Goal: Information Seeking & Learning: Learn about a topic

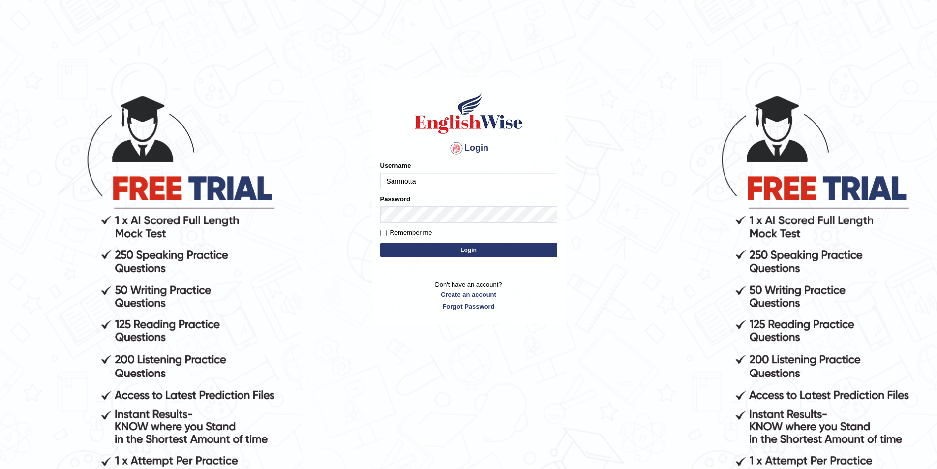
type input "Sanmotta"
click at [380, 243] on button "Login" at bounding box center [468, 250] width 177 height 15
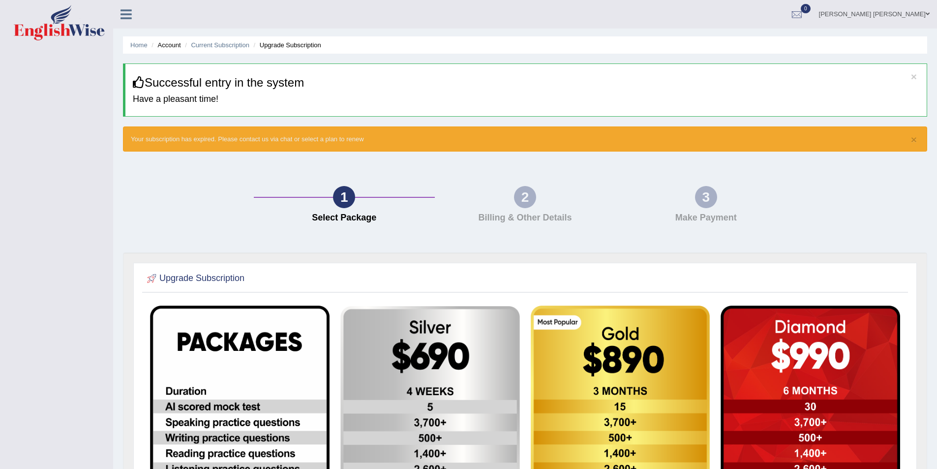
click at [57, 28] on img at bounding box center [59, 22] width 91 height 35
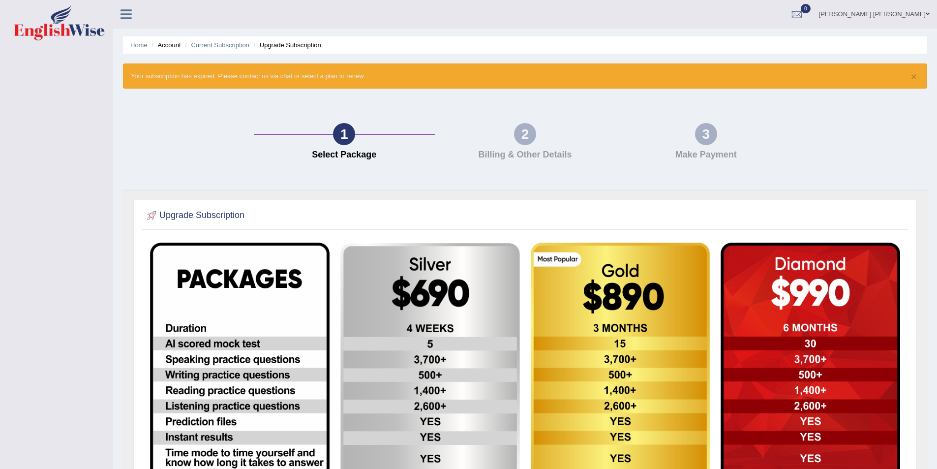
click at [127, 17] on icon at bounding box center [126, 14] width 11 height 13
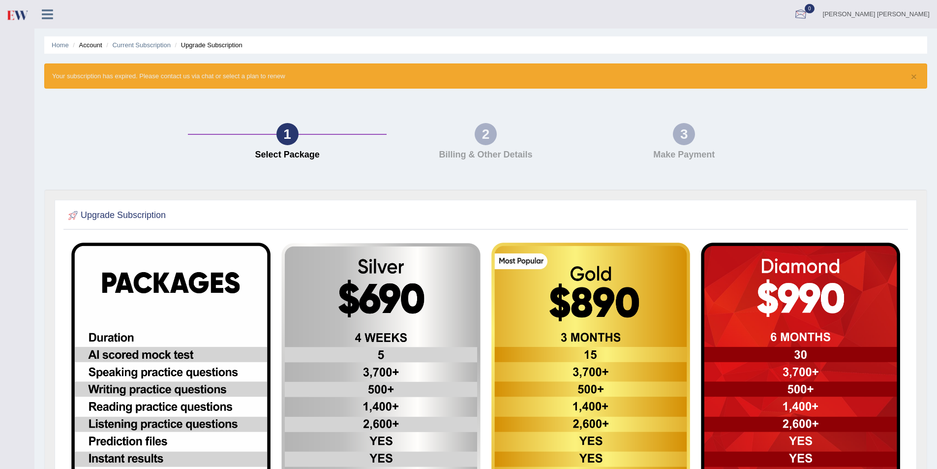
click at [908, 10] on link "[PERSON_NAME] [PERSON_NAME]" at bounding box center [877, 13] width 122 height 26
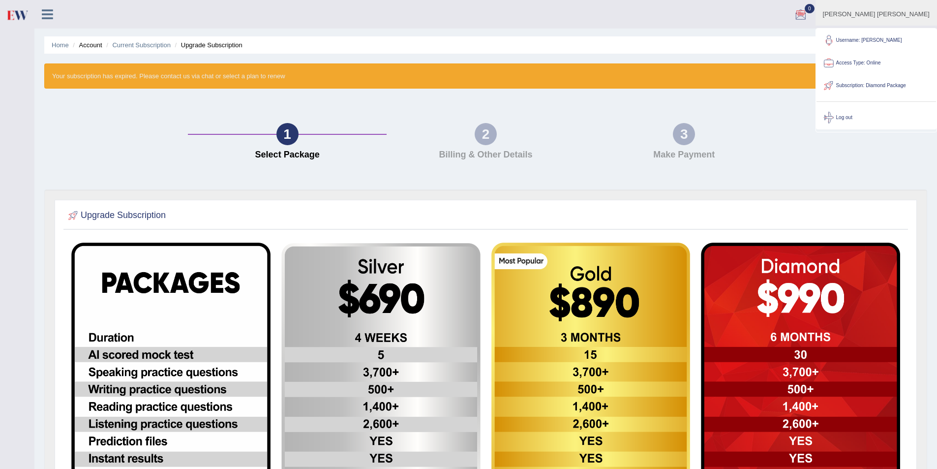
click at [483, 136] on div "2" at bounding box center [486, 134] width 22 height 22
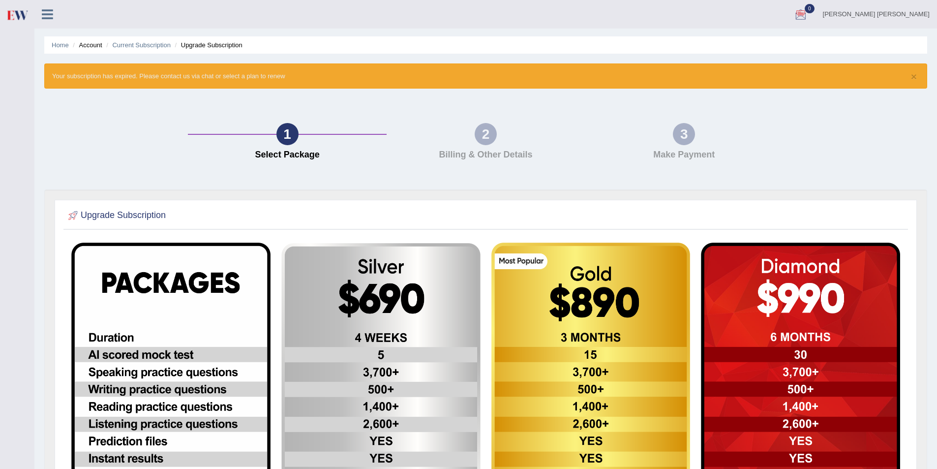
click at [903, 19] on link "[PERSON_NAME] [PERSON_NAME]" at bounding box center [877, 13] width 122 height 26
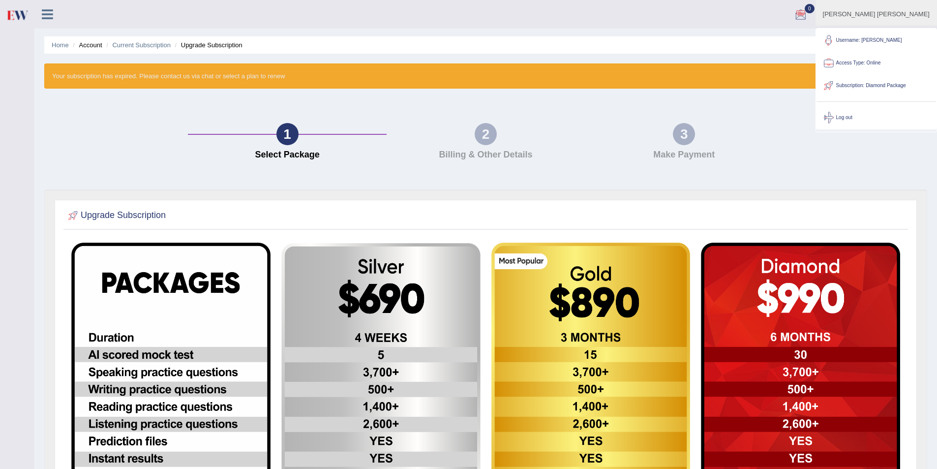
click at [866, 65] on link "Access Type: Online" at bounding box center [877, 63] width 120 height 23
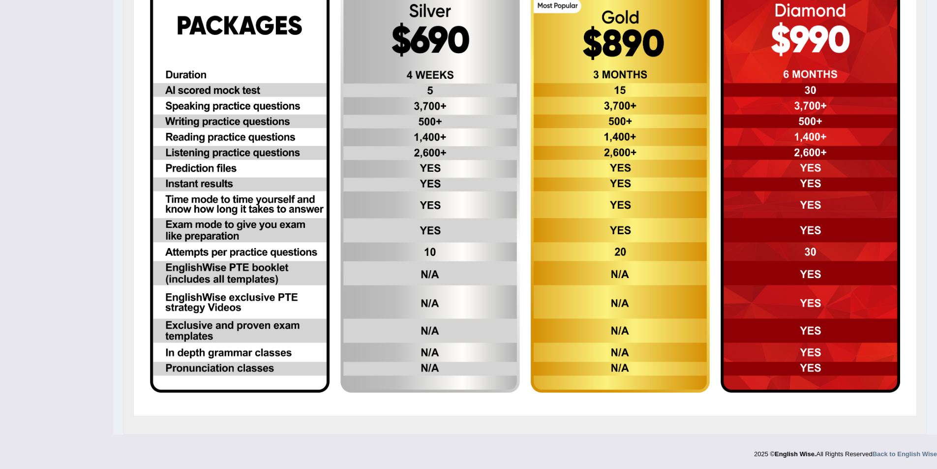
scroll to position [7, 0]
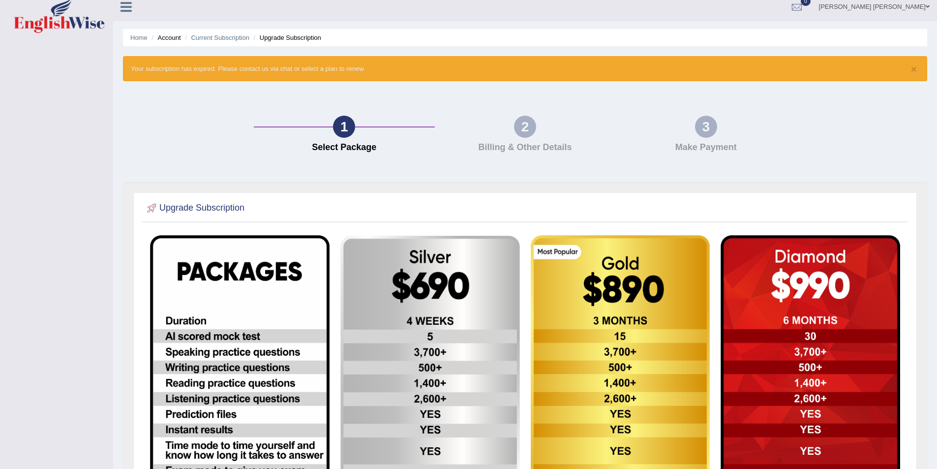
drag, startPoint x: 132, startPoint y: 39, endPoint x: 141, endPoint y: 102, distance: 63.2
click at [132, 39] on link "Home" at bounding box center [138, 37] width 17 height 7
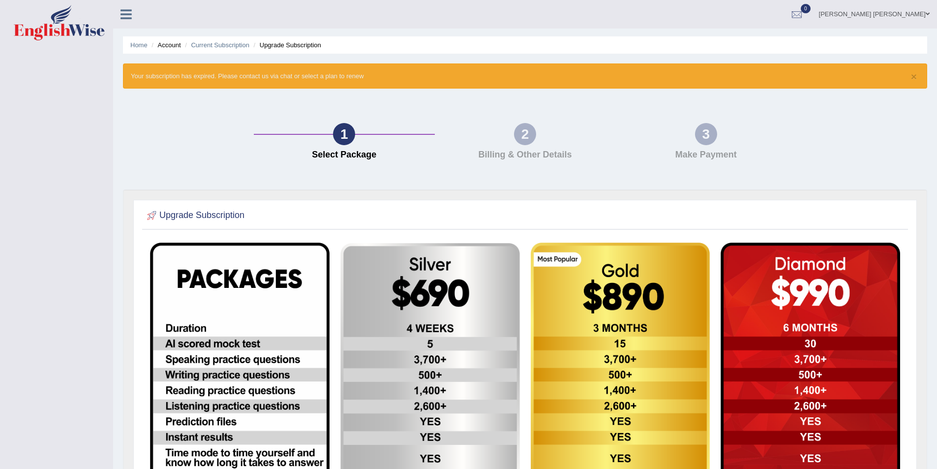
drag, startPoint x: 115, startPoint y: 10, endPoint x: 116, endPoint y: 17, distance: 6.4
click at [116, 10] on link at bounding box center [126, 13] width 26 height 15
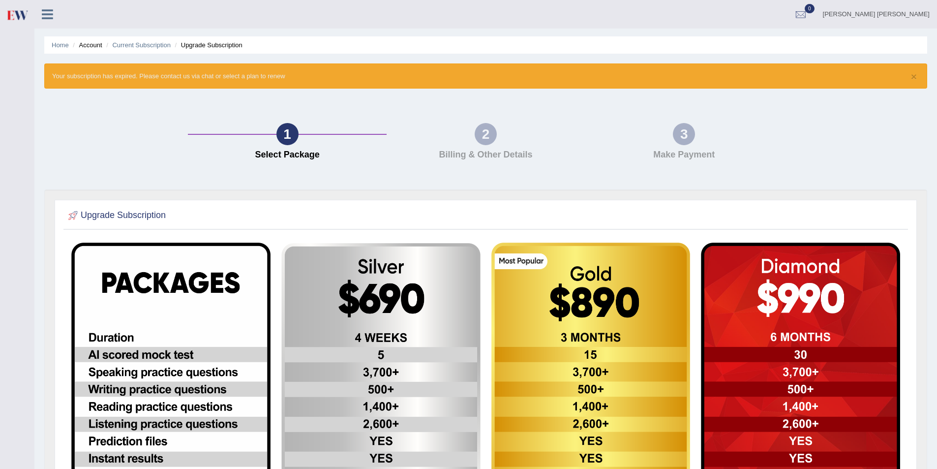
click at [55, 16] on link at bounding box center [47, 13] width 26 height 15
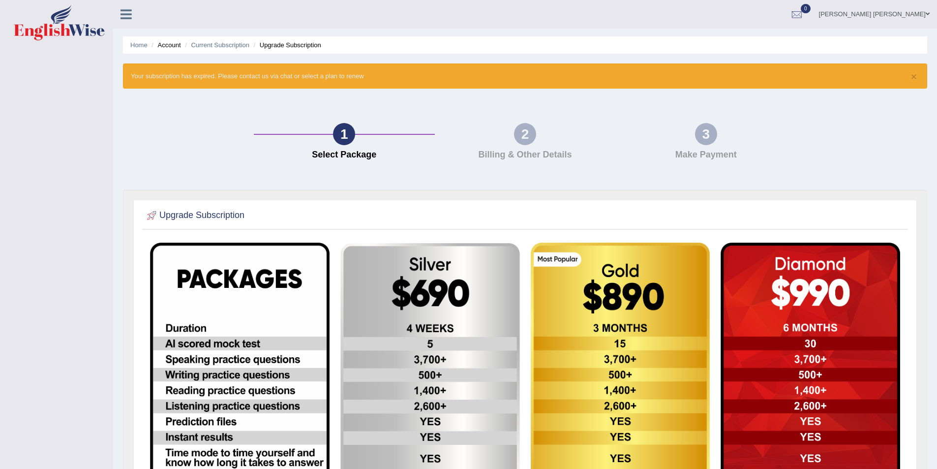
drag, startPoint x: 169, startPoint y: 45, endPoint x: 167, endPoint y: 64, distance: 18.8
click at [169, 46] on li "Account" at bounding box center [164, 44] width 31 height 9
click at [164, 50] on li "Account" at bounding box center [164, 44] width 31 height 9
click at [139, 46] on link "Home" at bounding box center [138, 44] width 17 height 7
drag, startPoint x: 542, startPoint y: 145, endPoint x: 617, endPoint y: 137, distance: 75.2
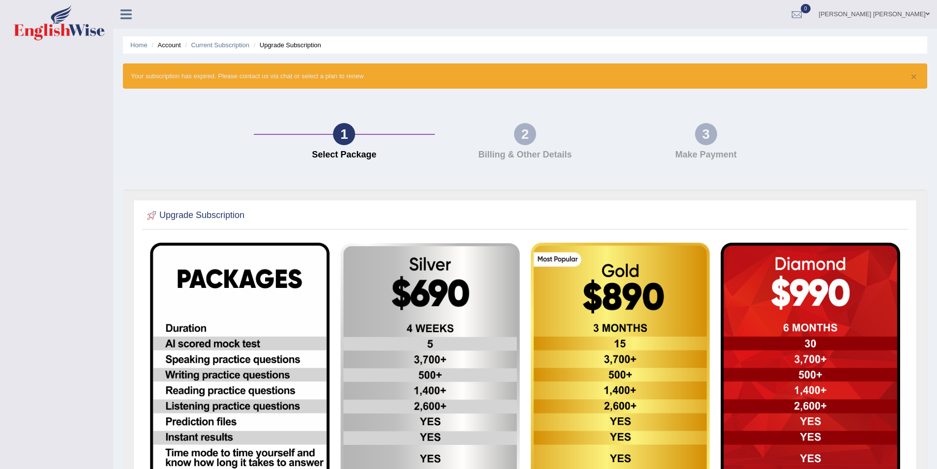
click at [546, 145] on div "2 Billing & Other Details" at bounding box center [525, 144] width 181 height 42
click at [714, 135] on div "3" at bounding box center [706, 134] width 22 height 22
click at [123, 15] on icon at bounding box center [126, 14] width 11 height 13
click at [906, 15] on link "[PERSON_NAME] [PERSON_NAME]" at bounding box center [874, 13] width 125 height 26
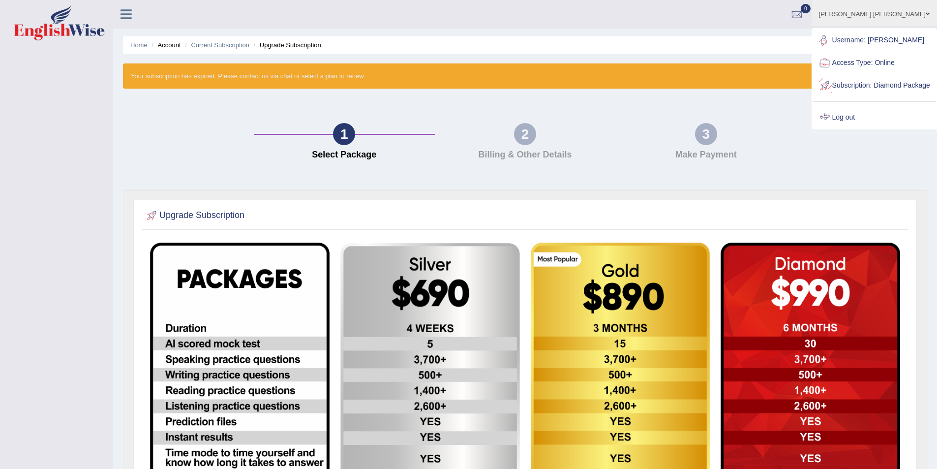
click at [868, 129] on link "Log out" at bounding box center [874, 117] width 123 height 23
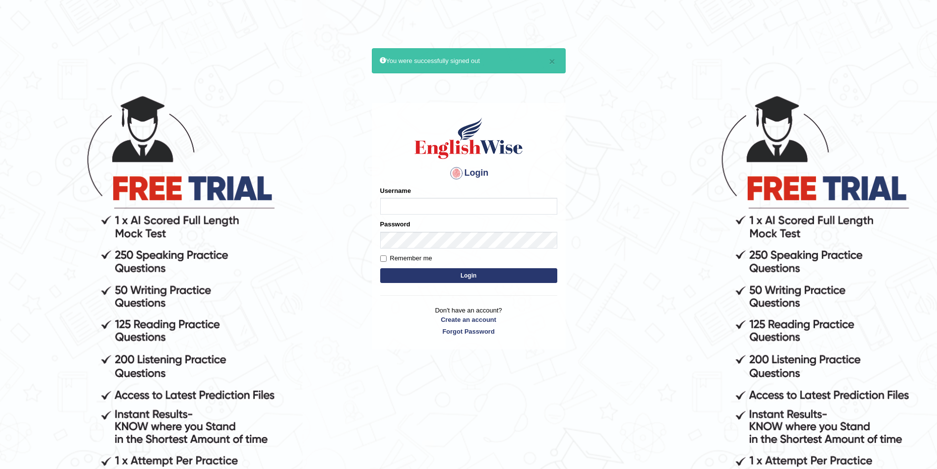
click at [491, 209] on input "Username" at bounding box center [468, 206] width 177 height 17
type input "Sanmotta"
click at [380, 268] on button "Login" at bounding box center [468, 275] width 177 height 15
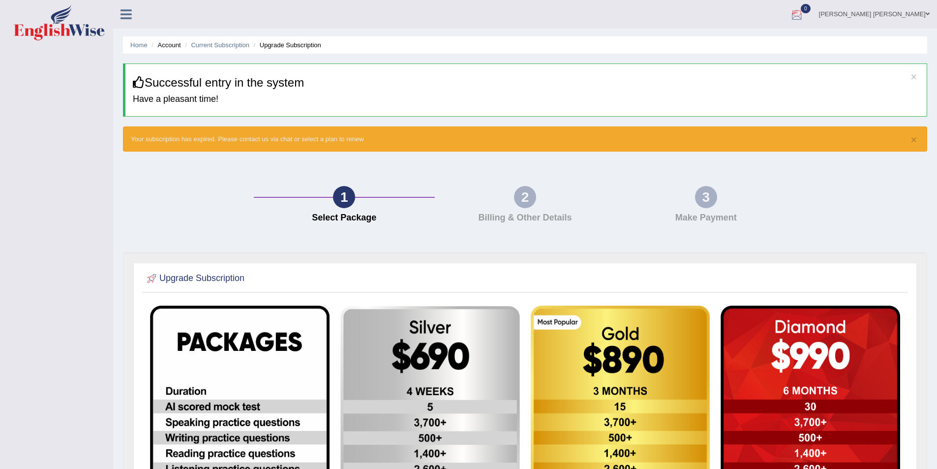
click at [908, 8] on link "[PERSON_NAME] [PERSON_NAME]" at bounding box center [874, 13] width 125 height 26
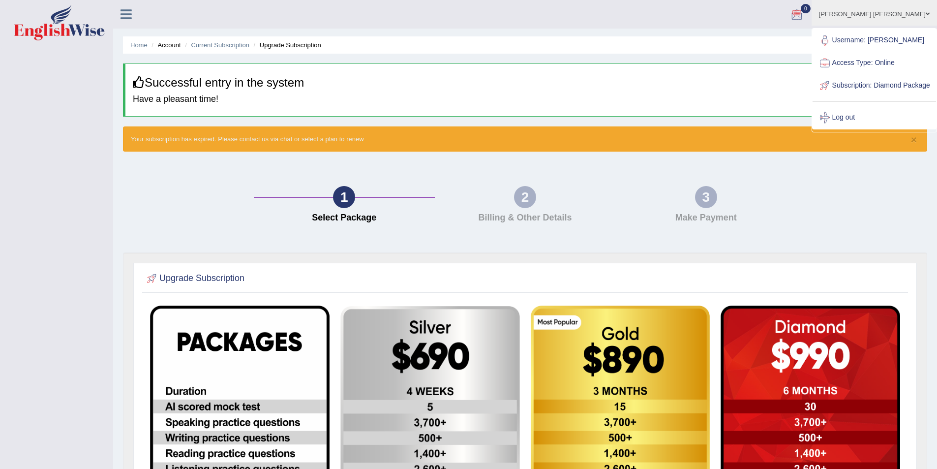
click at [866, 187] on div "1 Select Package 2 Billing & Other Details 3 Make Payment" at bounding box center [525, 206] width 814 height 91
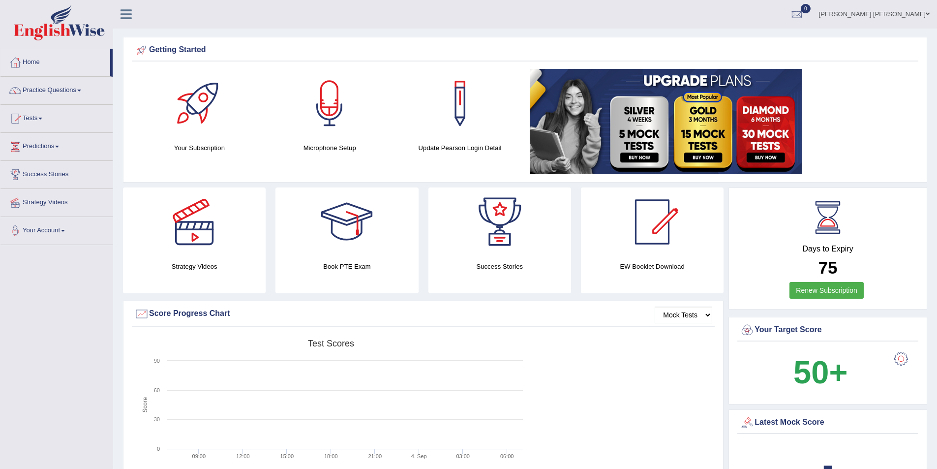
click at [80, 93] on link "Practice Questions" at bounding box center [56, 89] width 112 height 25
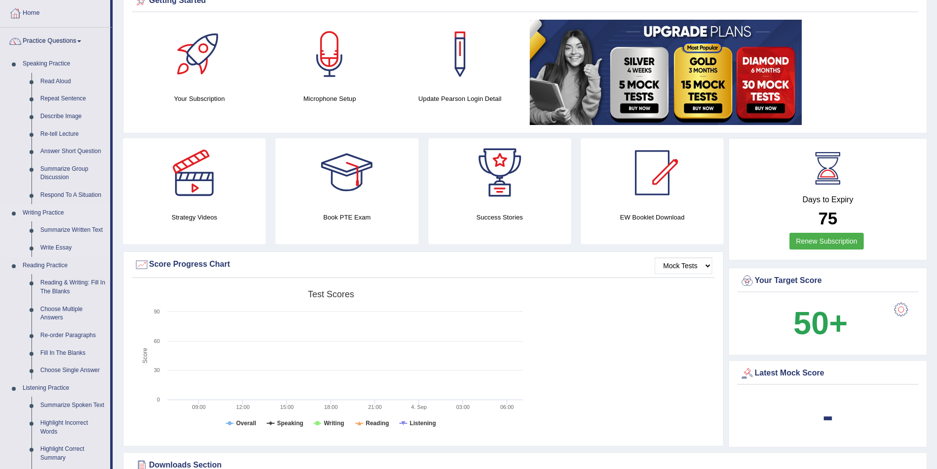
scroll to position [98, 0]
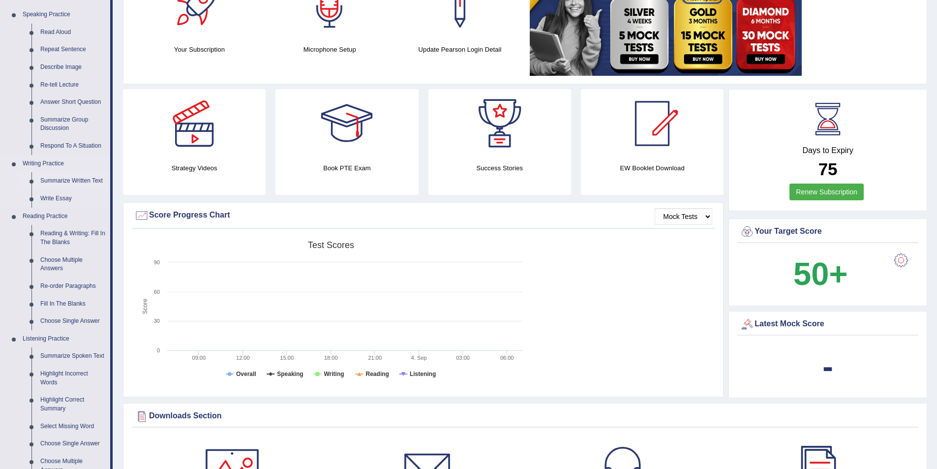
click at [68, 177] on link "Summarize Written Text" at bounding box center [73, 181] width 74 height 18
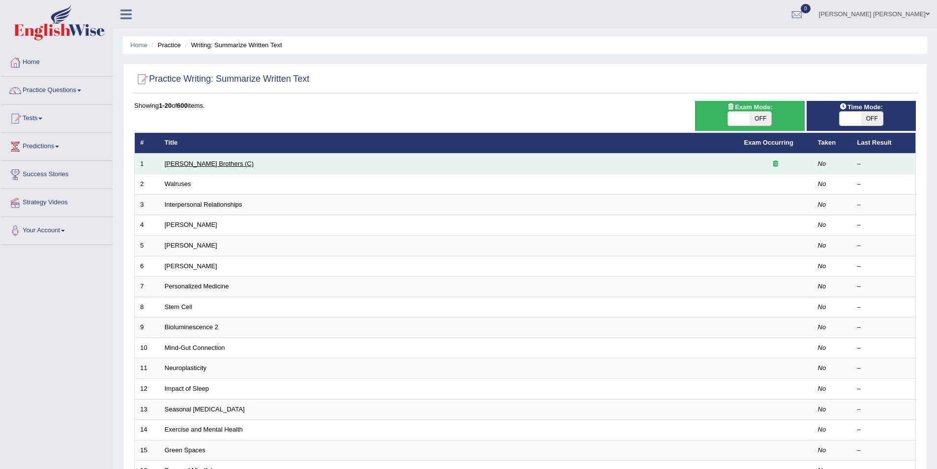
click at [195, 163] on link "[PERSON_NAME] Brothers (C)" at bounding box center [209, 163] width 89 height 7
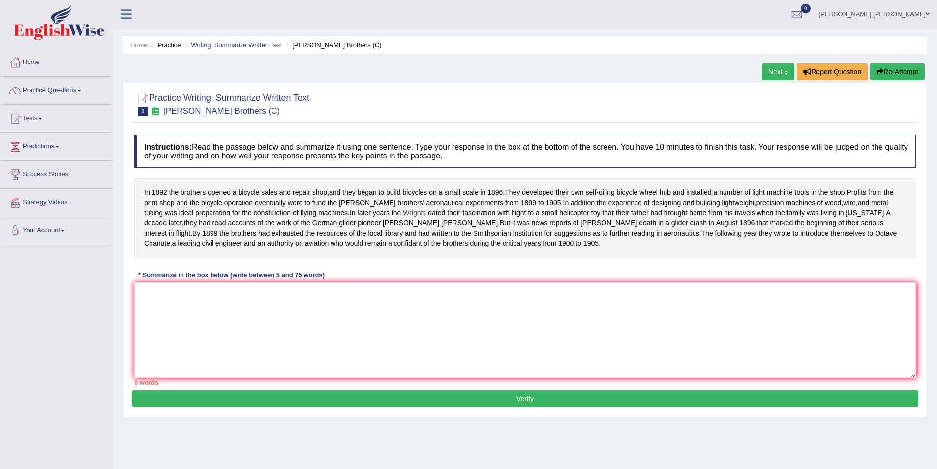
scroll to position [48, 0]
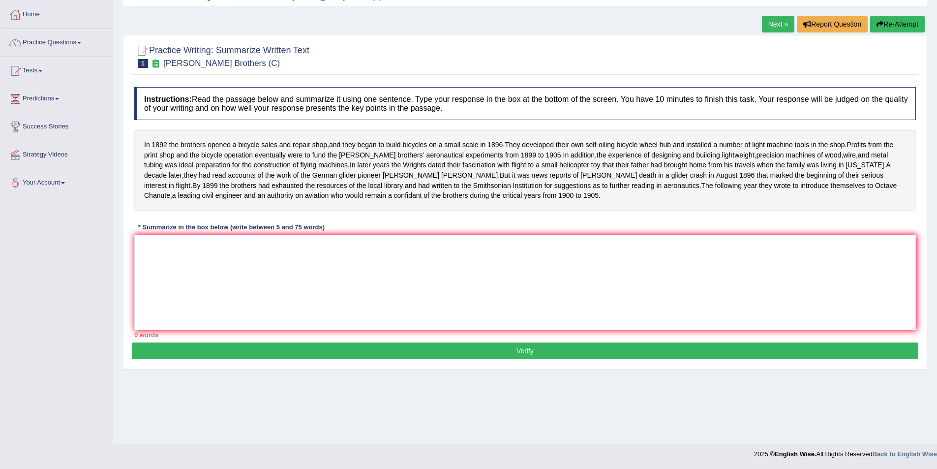
drag, startPoint x: 162, startPoint y: 142, endPoint x: 168, endPoint y: 267, distance: 125.1
click at [168, 267] on div "Instructions: Read the passage below and summarize it using one sentence. Type …" at bounding box center [525, 212] width 787 height 260
click at [139, 143] on div "In 1892 the brothers opened a bicycle sales and repair shop , and they began to…" at bounding box center [525, 170] width 782 height 81
click at [506, 145] on div "In 1892 the brothers opened a bicycle sales and repair shop , and they began to…" at bounding box center [525, 170] width 782 height 81
drag, startPoint x: 506, startPoint y: 145, endPoint x: 428, endPoint y: 141, distance: 78.4
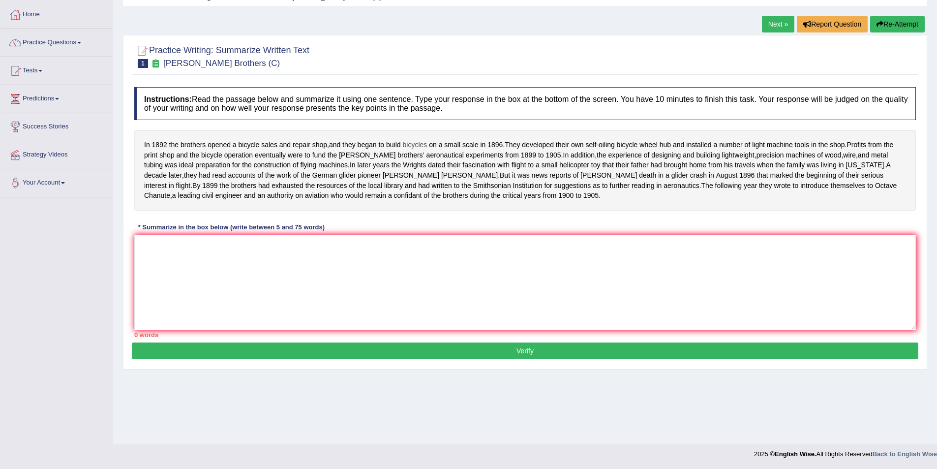
click at [428, 141] on div "In 1892 the brothers opened a bicycle sales and repair shop , and they began to…" at bounding box center [525, 170] width 782 height 81
click at [406, 141] on span "bicycles" at bounding box center [414, 145] width 25 height 10
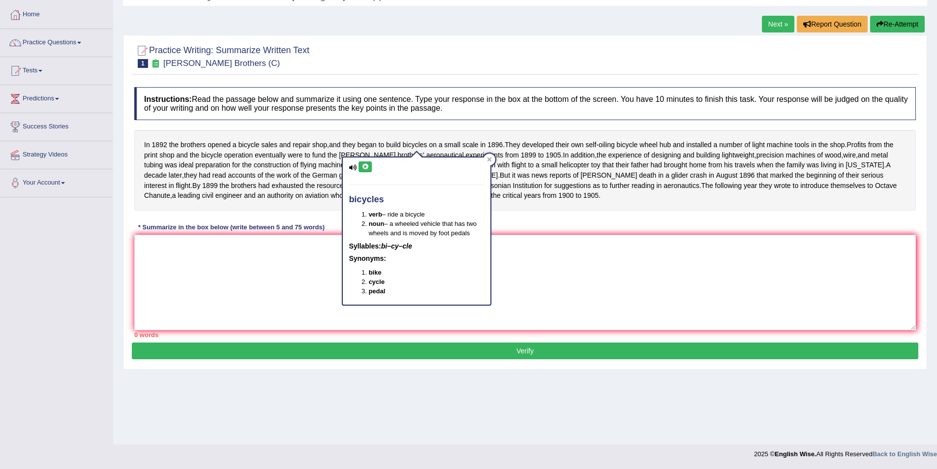
click at [262, 133] on div "In 1892 the brothers opened a bicycle sales and repair shop , and they began to…" at bounding box center [525, 170] width 782 height 81
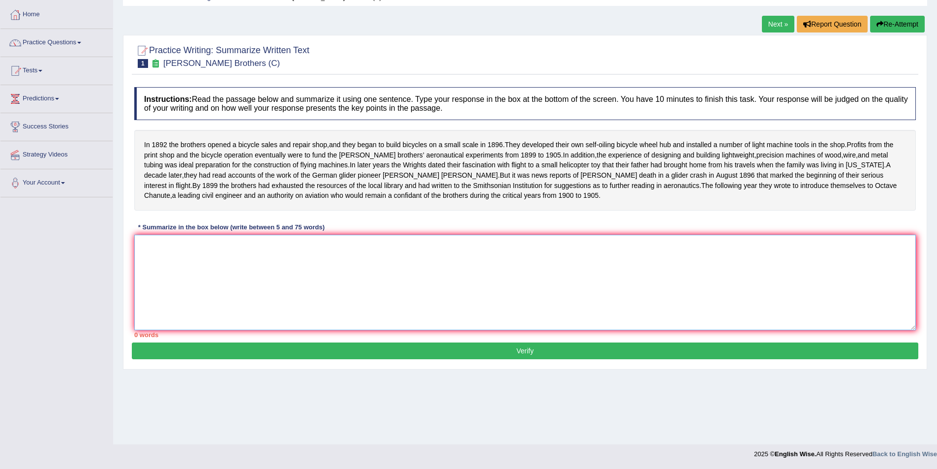
click at [181, 278] on textarea at bounding box center [525, 282] width 782 height 95
type textarea "i"
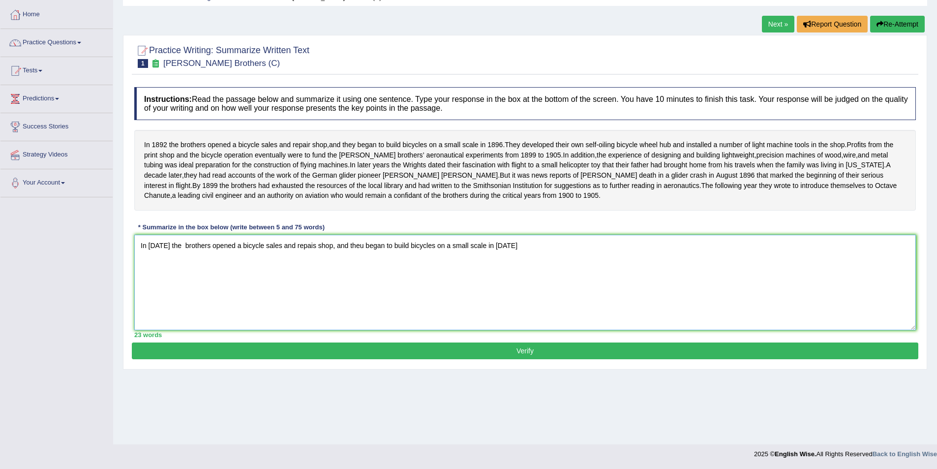
click at [182, 266] on textarea "In 1892 the brothers opened a bicycle sales and repais shop, and theu began to …" at bounding box center [525, 282] width 782 height 95
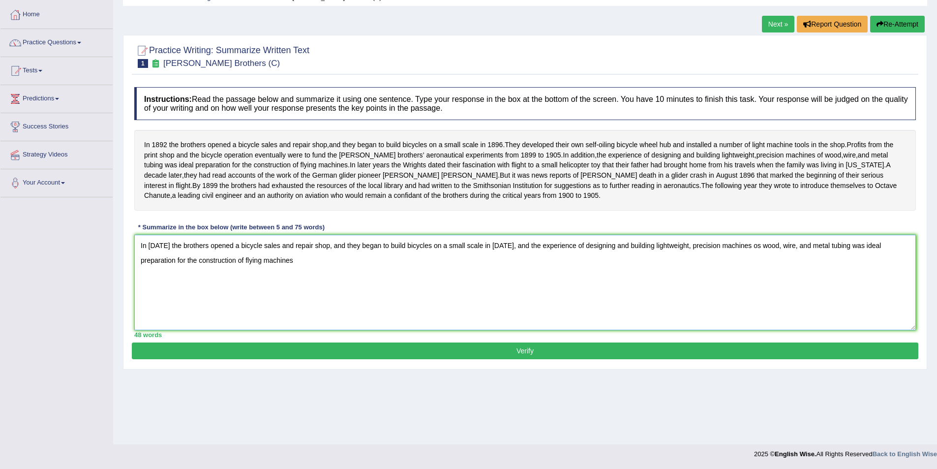
click at [749, 268] on textarea "In 1892 the brothers opened a bicycle sales and repair shop, and they began to …" at bounding box center [525, 282] width 782 height 95
click at [302, 285] on textarea "In 1892 the brothers opened a bicycle sales and repair shop, and they began to …" at bounding box center [525, 282] width 782 height 95
click at [317, 285] on textarea "In 1892 the brothers opened a bicycle sales and repair shop, and they began to …" at bounding box center [525, 282] width 782 height 95
click at [571, 284] on textarea "In 1892 the brothers opened a bicycle sales and repair shop, and they began to …" at bounding box center [525, 282] width 782 height 95
type textarea "In 1892 the brothers opened a bicycle sales and repair shop, and they began to …"
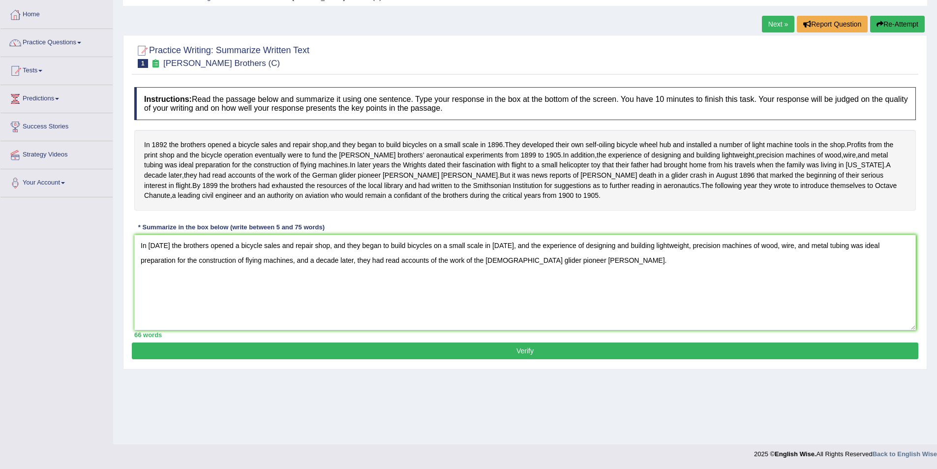
click at [545, 359] on button "Verify" at bounding box center [525, 350] width 787 height 17
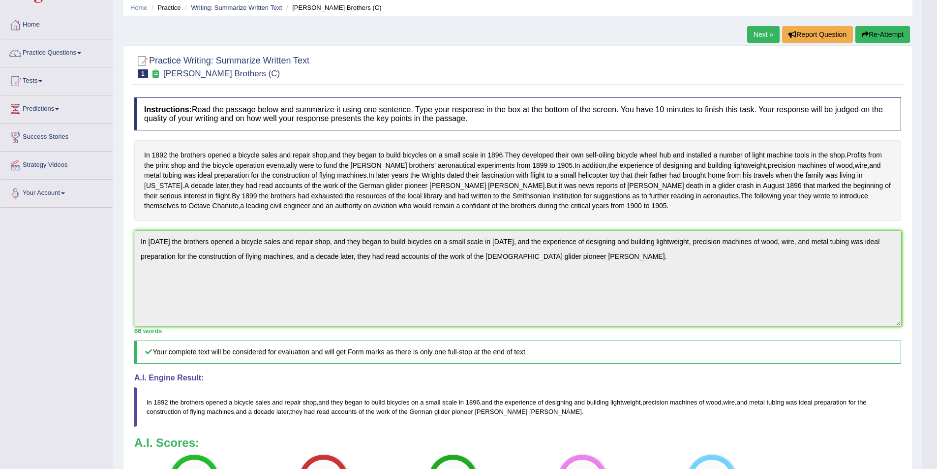
scroll to position [5, 0]
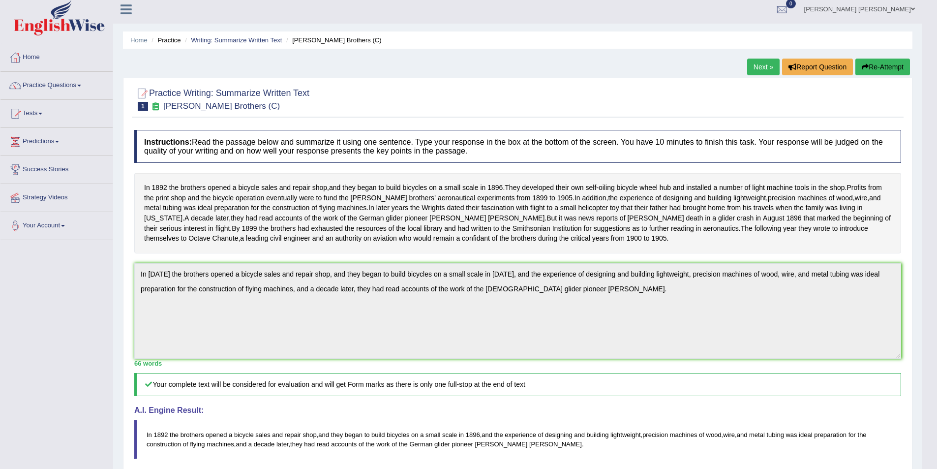
click at [763, 71] on link "Next »" at bounding box center [763, 67] width 32 height 17
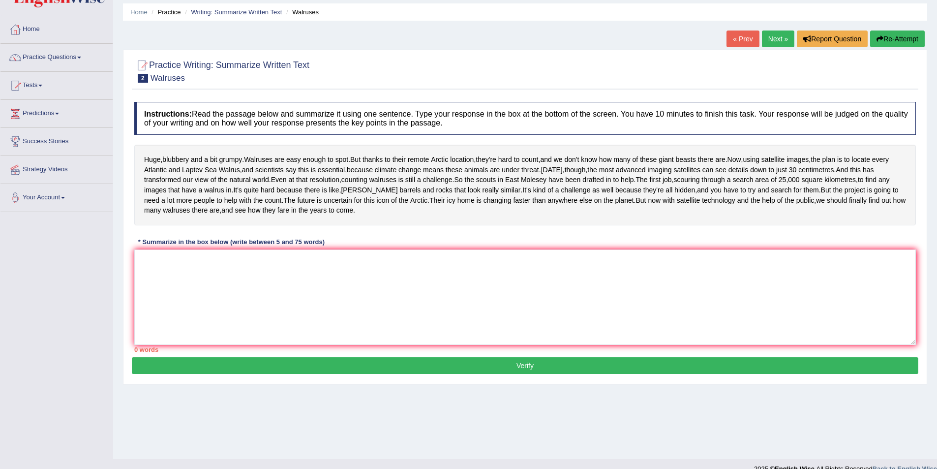
scroll to position [48, 0]
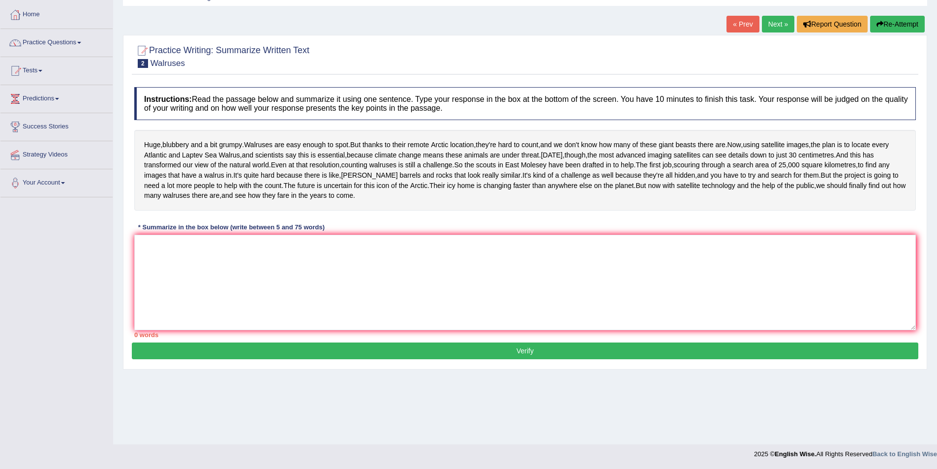
click at [786, 27] on link "Next »" at bounding box center [778, 24] width 32 height 17
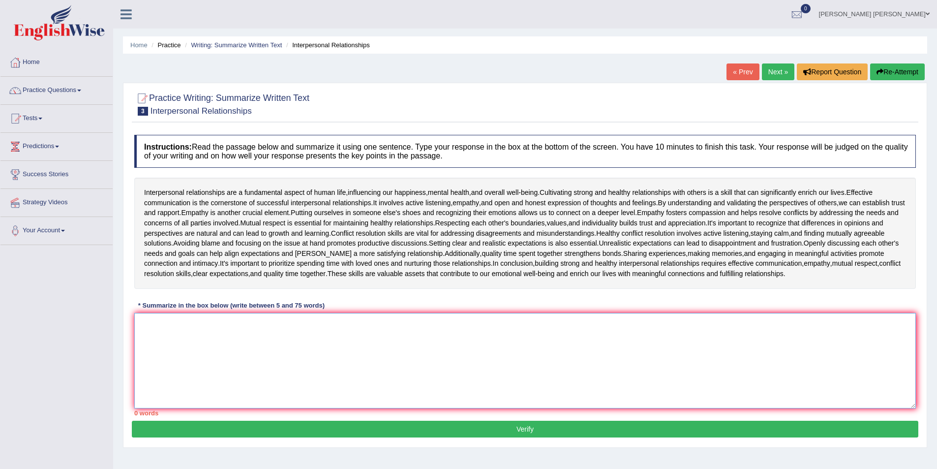
click at [489, 357] on textarea at bounding box center [525, 360] width 782 height 95
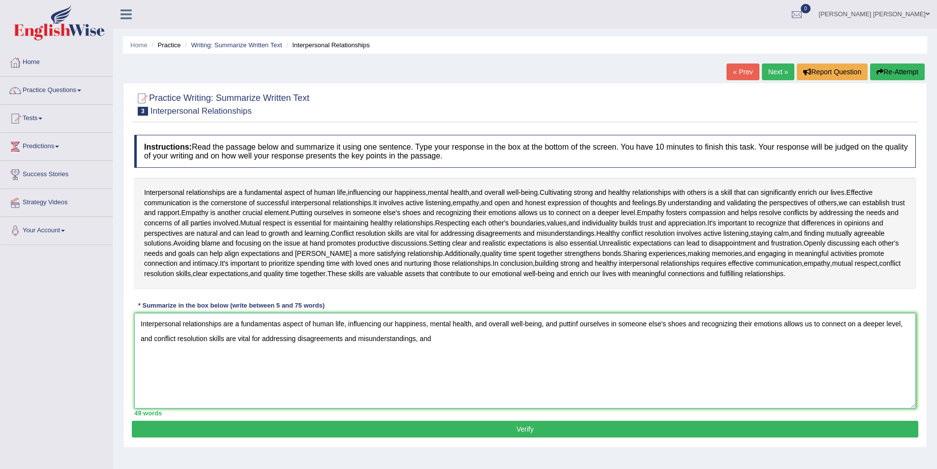
click at [282, 325] on textarea "Interpersonal relationships are a fundamentas aspect of human life, influencing…" at bounding box center [525, 360] width 782 height 95
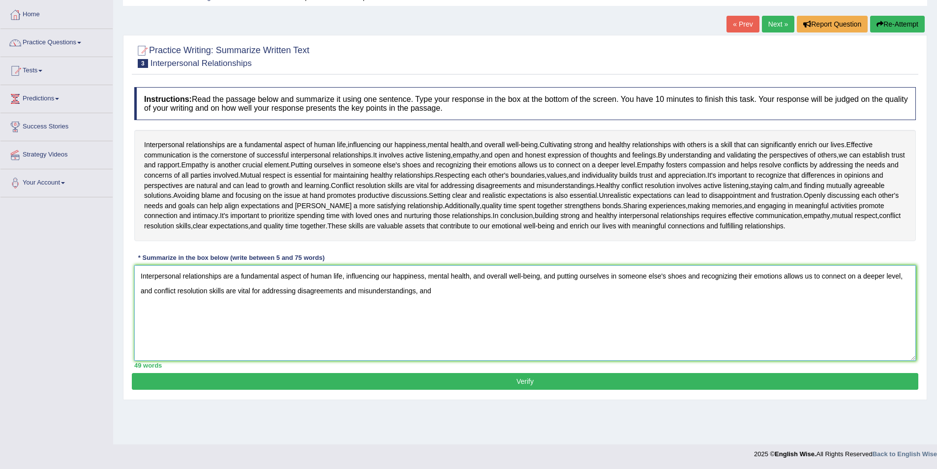
click at [450, 293] on textarea "Interpersonal relationships are a fundamental aspect of human life, influencing…" at bounding box center [525, 312] width 782 height 95
type textarea "Interpersonal relationships are a fundamental aspect of human life, influencing…"
click at [562, 384] on button "Verify" at bounding box center [525, 381] width 787 height 17
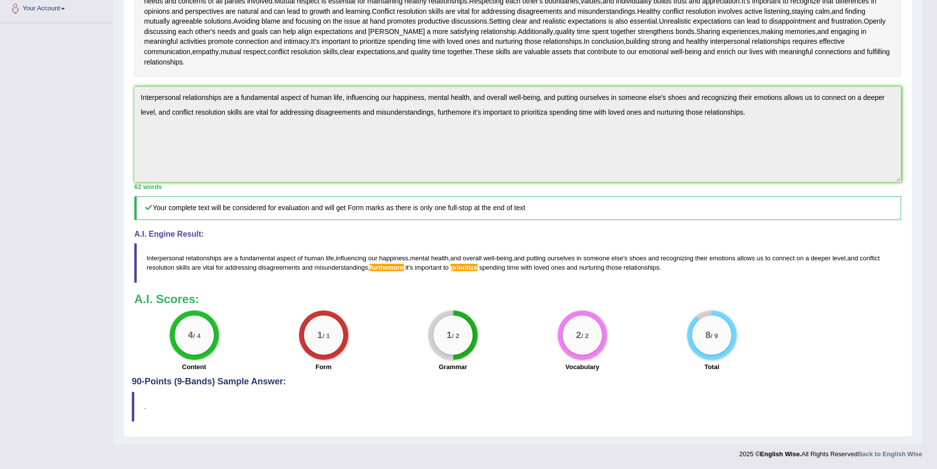
scroll to position [0, 0]
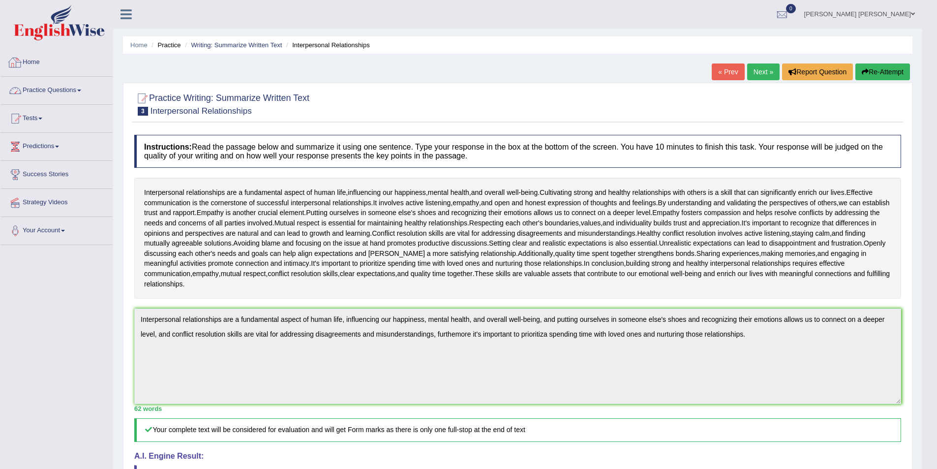
click at [59, 86] on link "Practice Questions" at bounding box center [56, 89] width 112 height 25
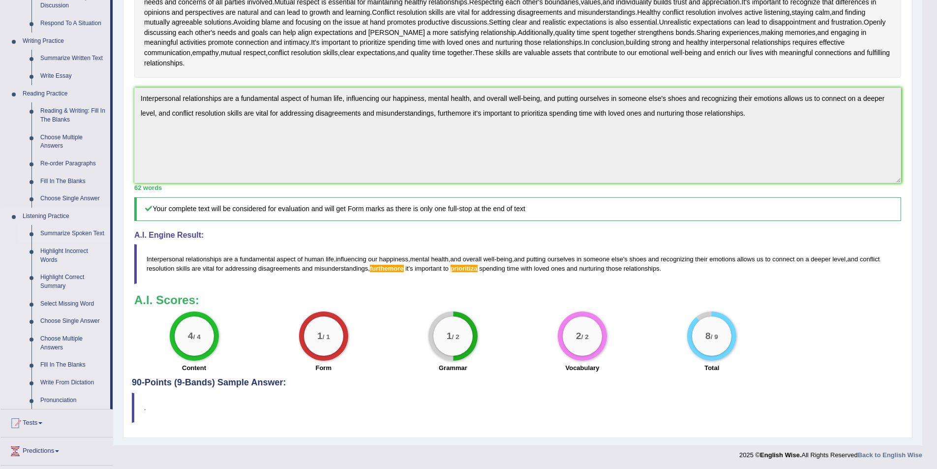
scroll to position [204, 0]
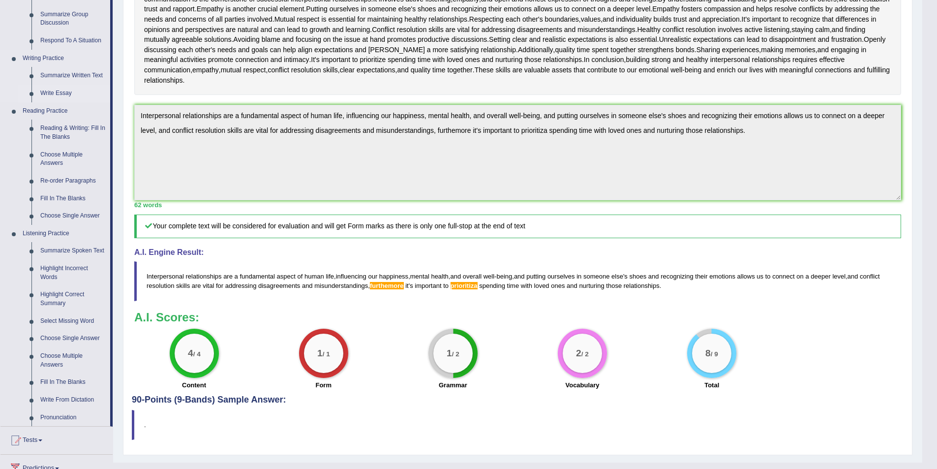
click at [67, 92] on link "Write Essay" at bounding box center [73, 94] width 74 height 18
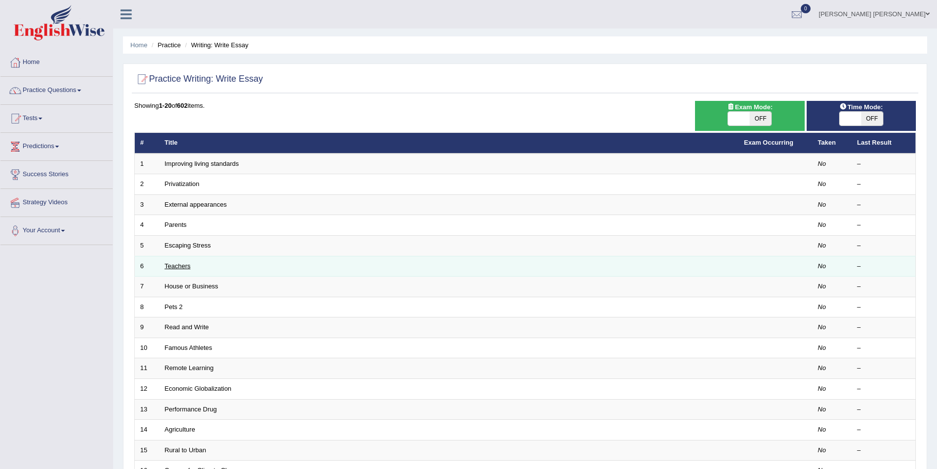
click at [184, 264] on link "Teachers" at bounding box center [178, 265] width 26 height 7
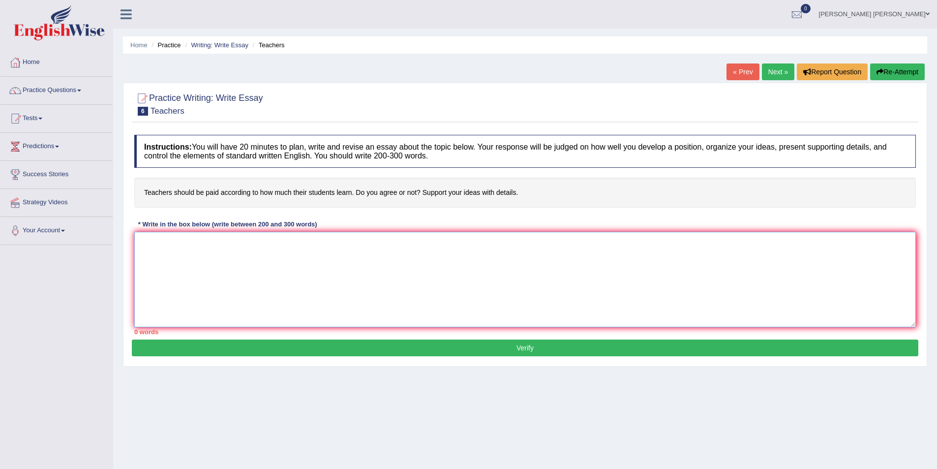
click at [291, 244] on textarea at bounding box center [525, 279] width 782 height 95
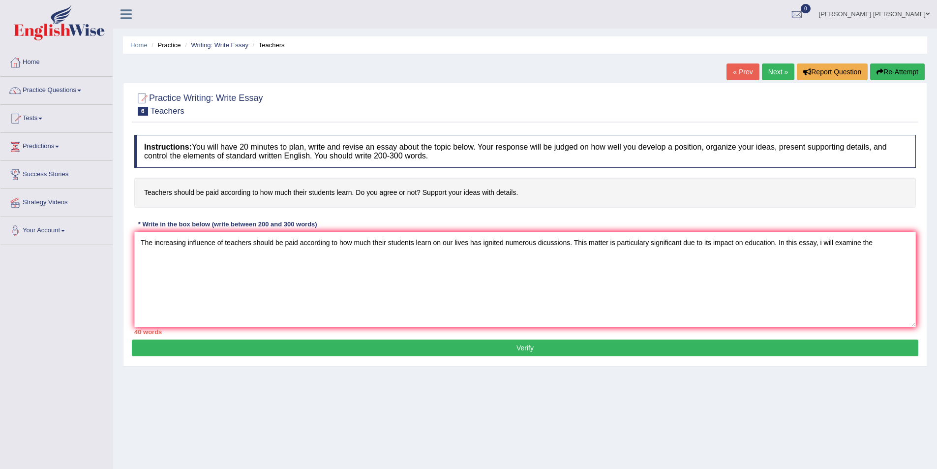
drag, startPoint x: 143, startPoint y: 193, endPoint x: 216, endPoint y: 193, distance: 72.8
click at [216, 193] on h4 "Teachers should be paid according to how much their students learn. Do you agre…" at bounding box center [525, 193] width 782 height 30
drag, startPoint x: 326, startPoint y: 192, endPoint x: 222, endPoint y: 192, distance: 103.8
click at [222, 192] on h4 "Teachers should be paid according to how much their students learn. Do you agre…" at bounding box center [525, 193] width 782 height 30
drag, startPoint x: 224, startPoint y: 244, endPoint x: 431, endPoint y: 251, distance: 207.7
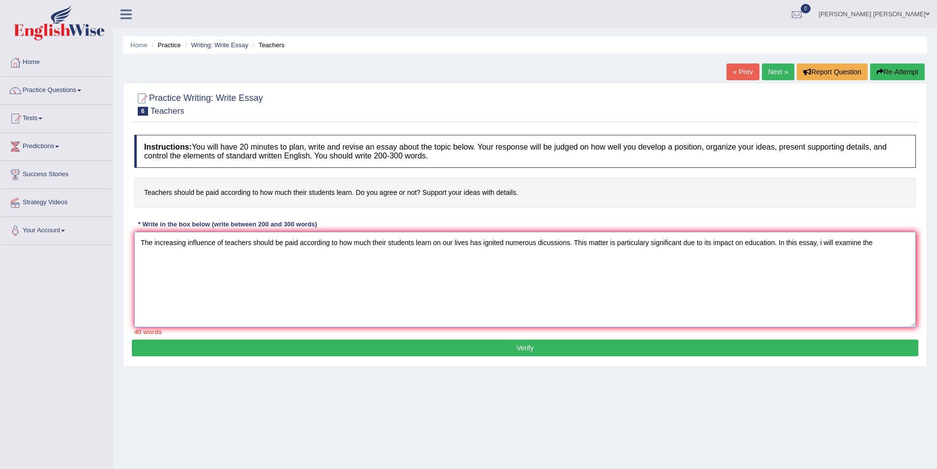
click at [431, 251] on textarea "The increasing influence of teachers should be paid according to how much their…" at bounding box center [525, 279] width 782 height 95
click at [887, 247] on textarea "The increasing influence of teachers should be paid according to how much their…" at bounding box center [525, 279] width 782 height 95
paste textarea "teachers should be paid according to how much their students learn"
click at [248, 259] on textarea "The increasing influence of teachers should be paid according to how much their…" at bounding box center [525, 279] width 782 height 95
click at [822, 245] on textarea "The increasing influence of teachers should be paid according to how much their…" at bounding box center [525, 279] width 782 height 95
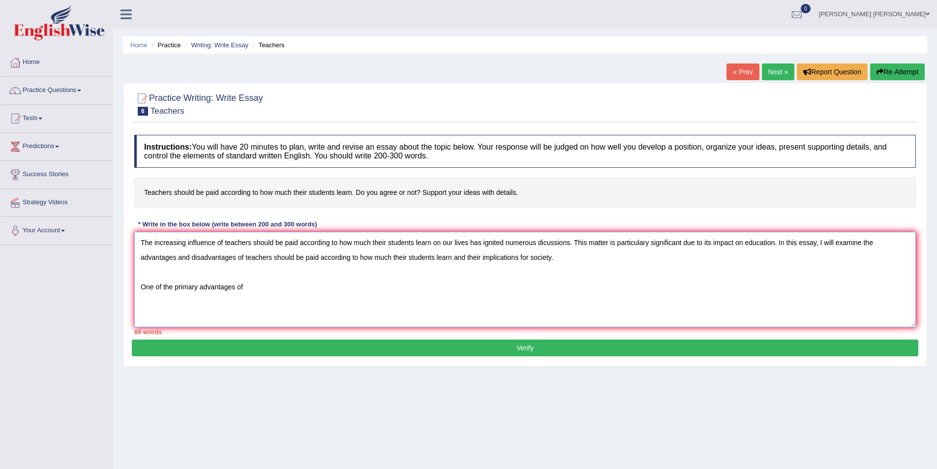
paste textarea "teachers should be paid according to how much their students learn"
click at [247, 287] on textarea "The increasing influence of teachers should be paid according to how much their…" at bounding box center [525, 279] width 782 height 95
click at [468, 289] on textarea "The increasing influence of teachers should be paid according to how much their…" at bounding box center [525, 279] width 782 height 95
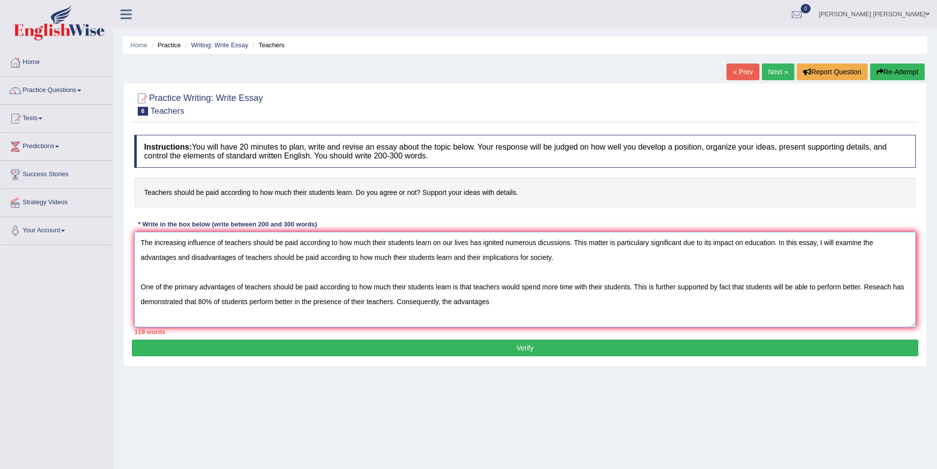
paste textarea "teachers should be paid according to how much their students learn"
click at [491, 303] on textarea "The increasing influence of teachers should be paid according to how much their…" at bounding box center [525, 279] width 782 height 95
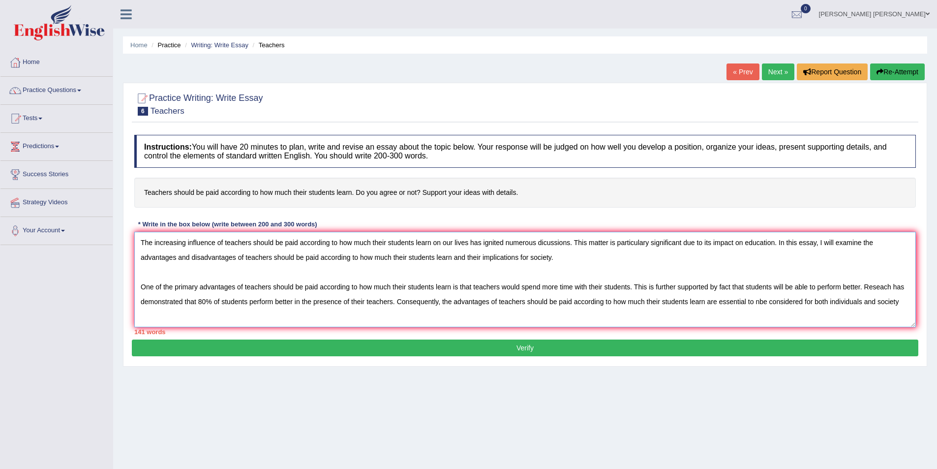
type textarea "The increasing influence of teachers should be paid according to how much their…"
